Goal: Information Seeking & Learning: Learn about a topic

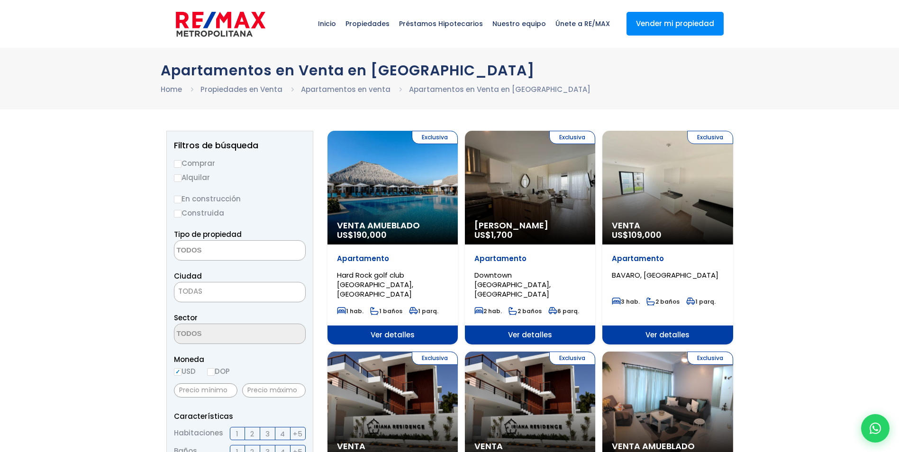
select select
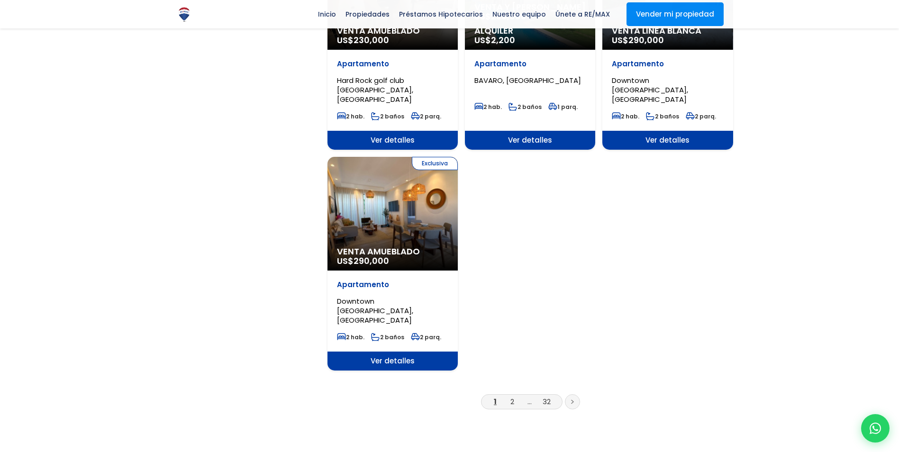
scroll to position [1090, 0]
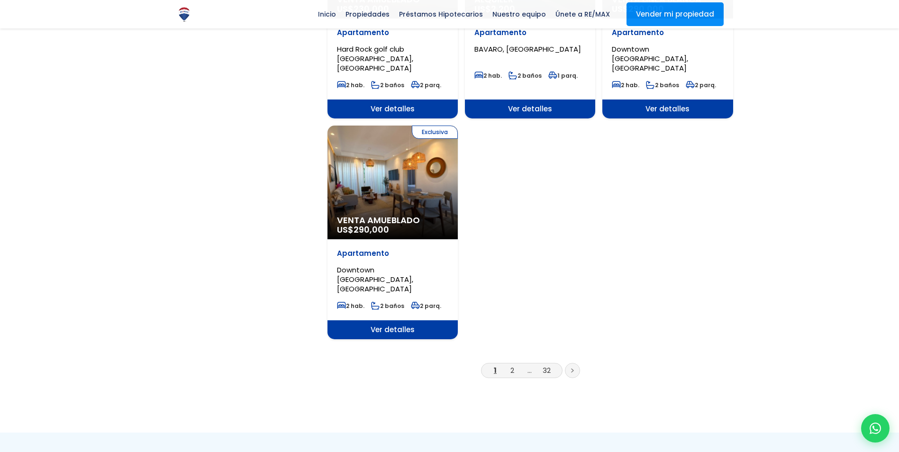
click at [576, 363] on link at bounding box center [572, 370] width 15 height 15
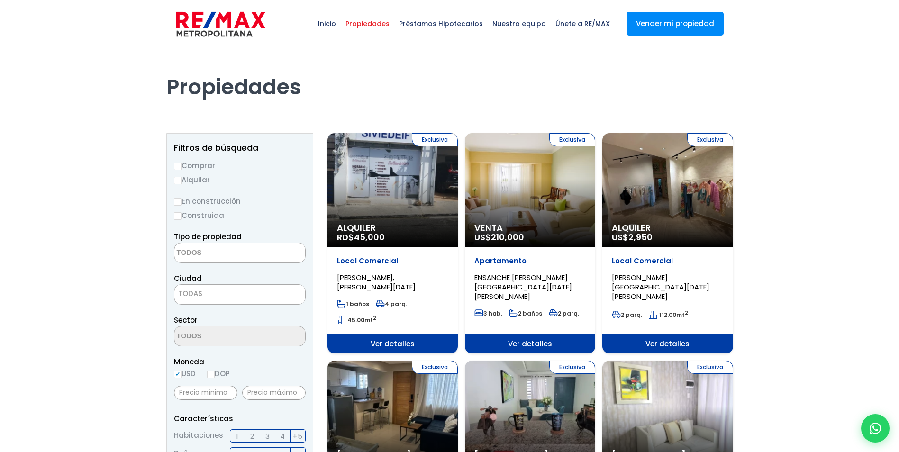
select select
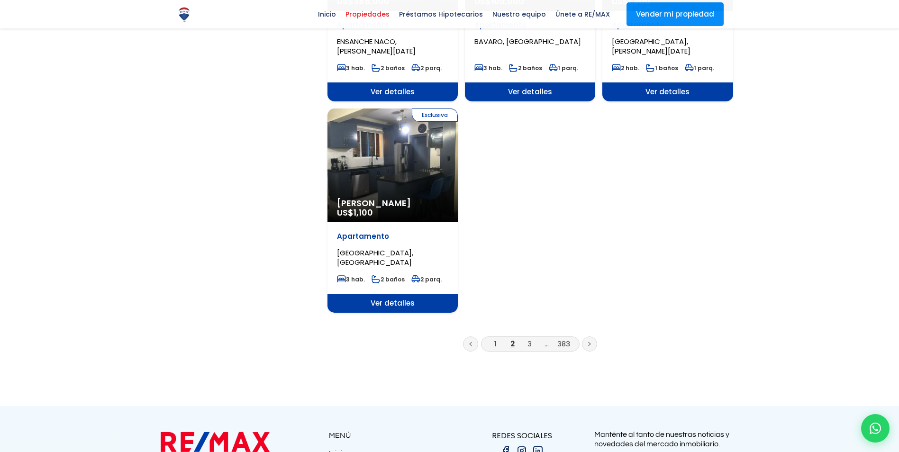
scroll to position [1138, 0]
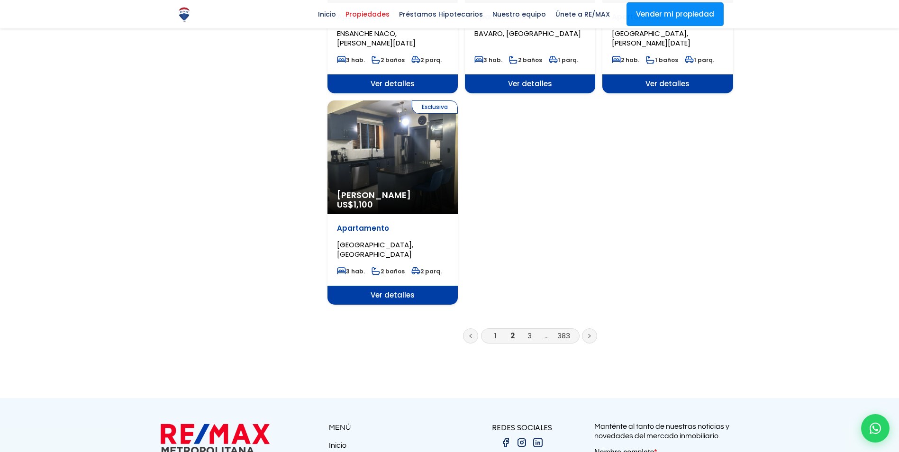
click at [586, 338] on link at bounding box center [589, 335] width 15 height 15
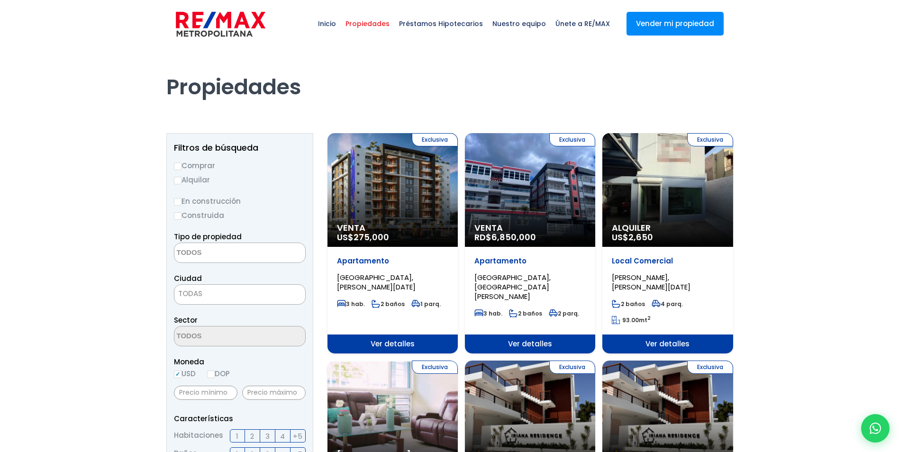
select select
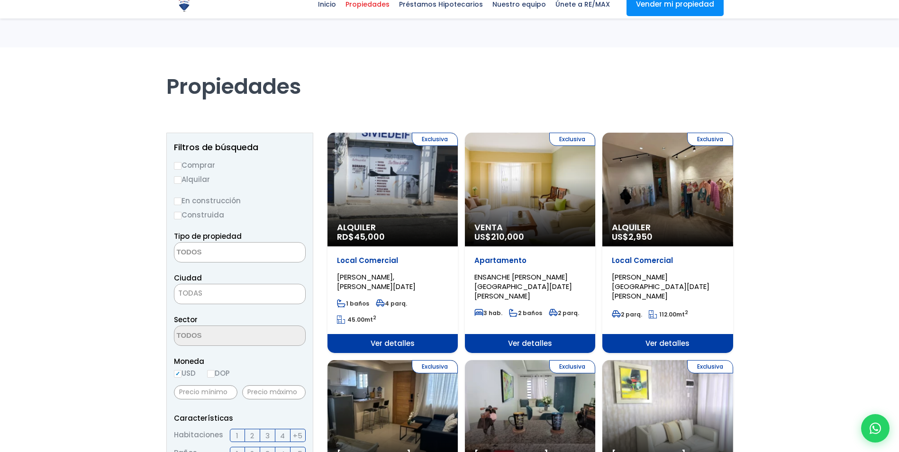
select select
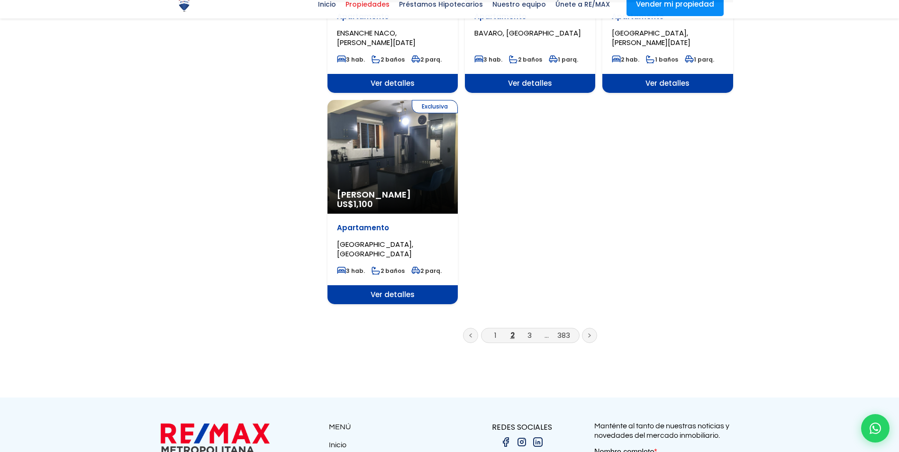
scroll to position [1138, 0]
